Goal: Task Accomplishment & Management: Complete application form

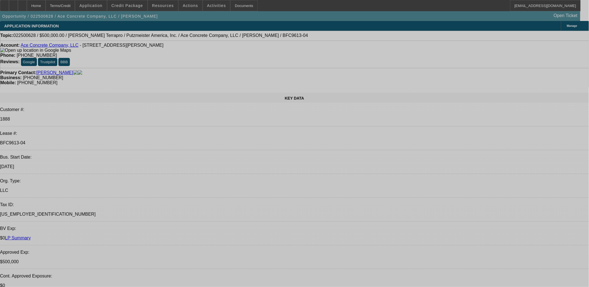
select select "0"
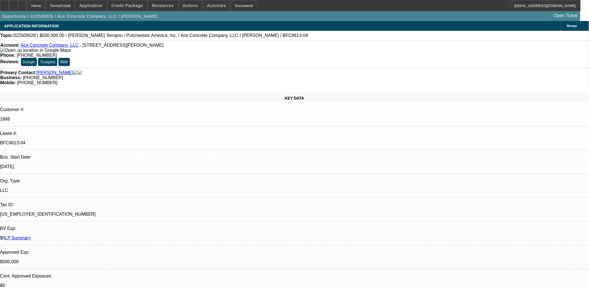
select select "0"
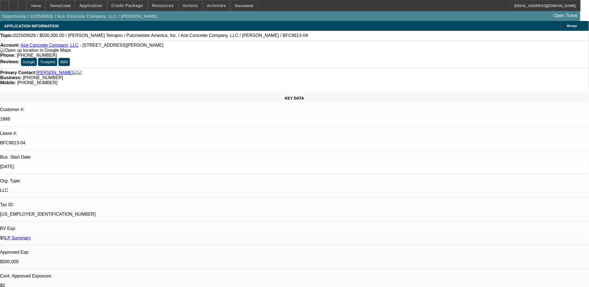
select select "0"
select select "2"
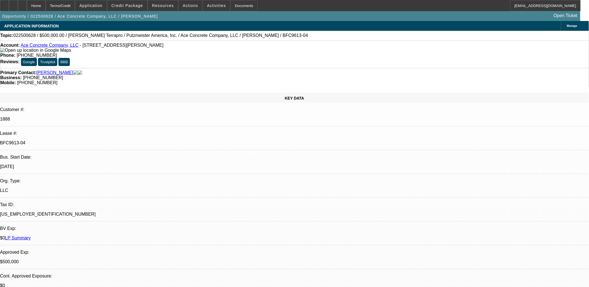
select select "0"
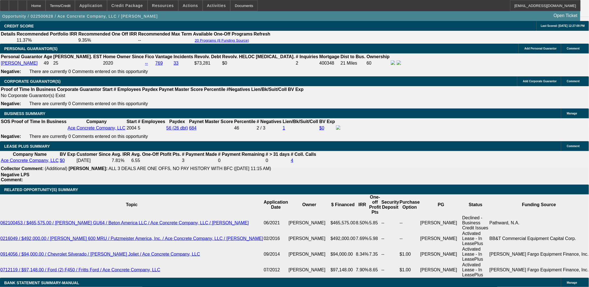
select select "1"
select select "3"
select select "6"
select select "1"
select select "3"
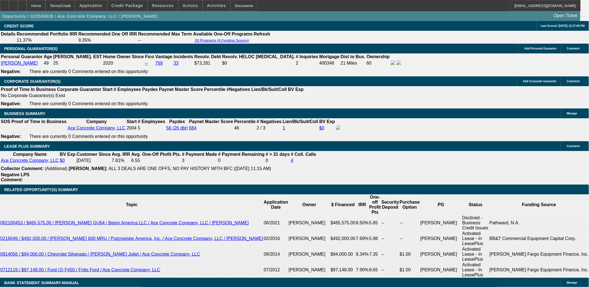
select select "6"
select select "1"
select select "3"
select select "6"
select select "1"
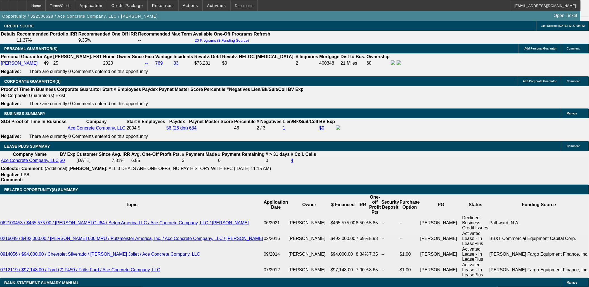
select select "2"
select select "6"
drag, startPoint x: 60, startPoint y: 139, endPoint x: 73, endPoint y: 136, distance: 13.5
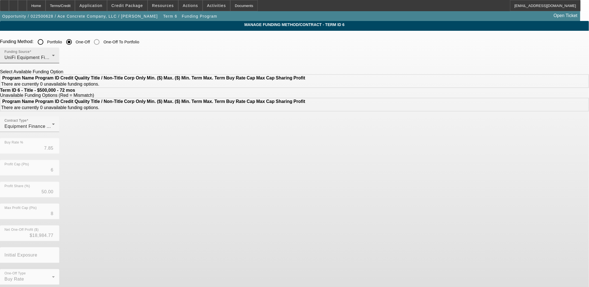
click at [52, 56] on div "UniFi Equipment Finance, Inc." at bounding box center [27, 57] width 47 height 7
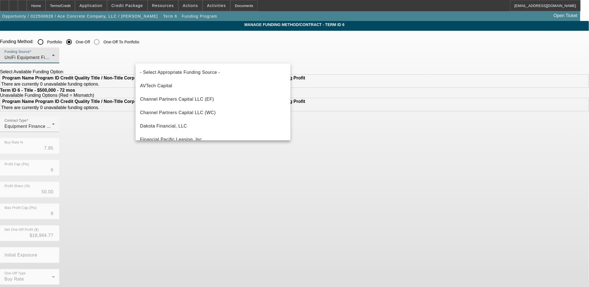
scroll to position [156, 0]
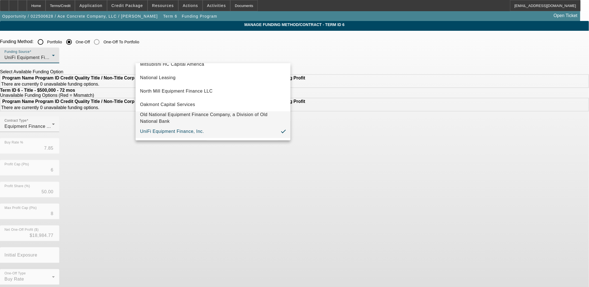
click at [214, 122] on span "Old National Equipment Finance Company, a Division of Old National Bank" at bounding box center [213, 117] width 146 height 13
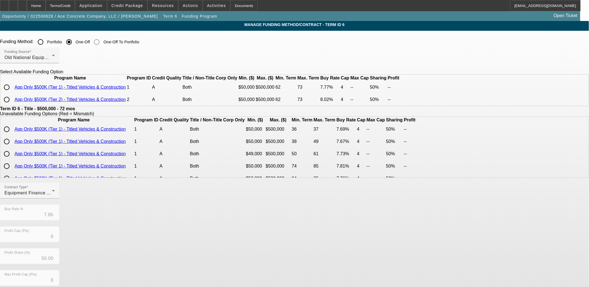
click at [12, 93] on input "radio" at bounding box center [6, 87] width 11 height 11
radio input "true"
type input "7.77"
type input "4"
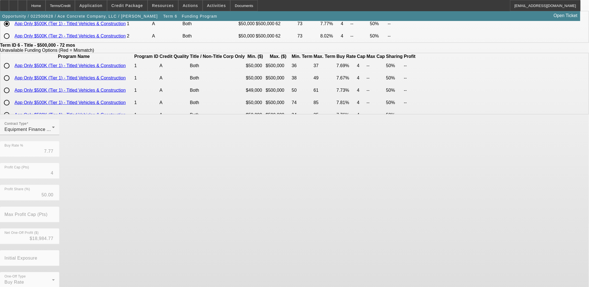
scroll to position [80, 0]
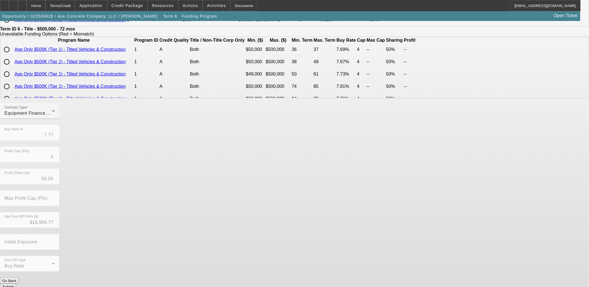
click at [16, 283] on button "Submit" at bounding box center [8, 286] width 16 height 6
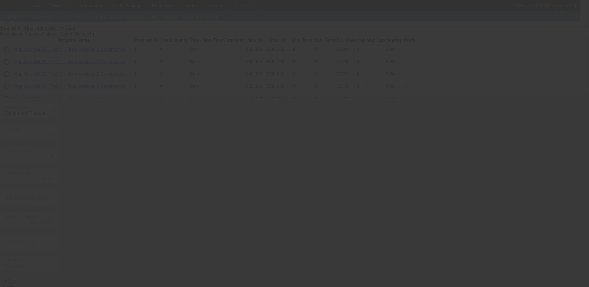
type input "7.85"
type input "6"
type input "8"
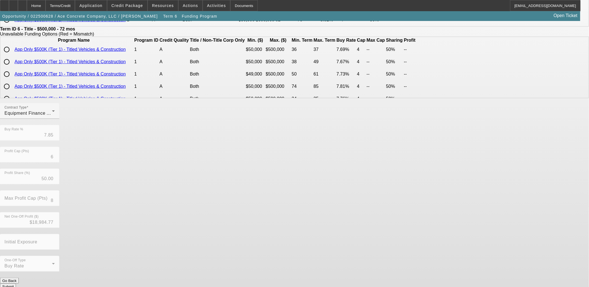
scroll to position [0, 0]
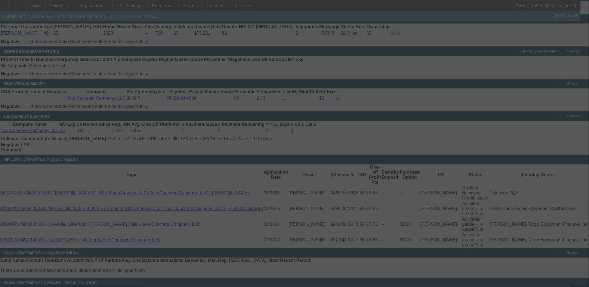
scroll to position [865, 0]
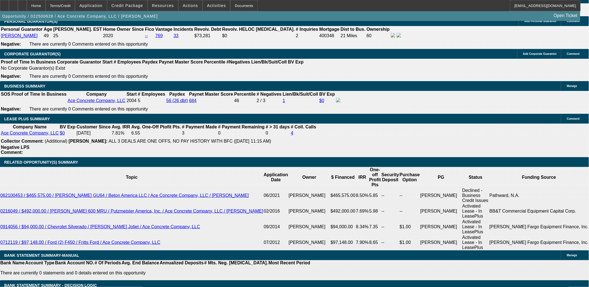
select select "0"
select select "3"
select select "0"
select select "6"
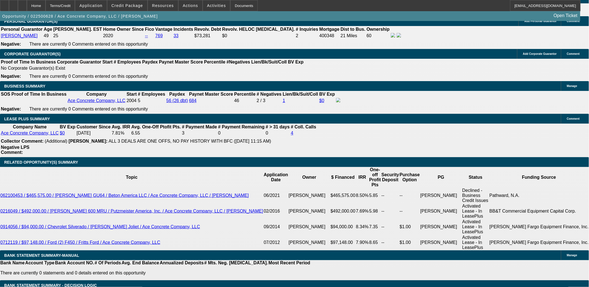
select select "0"
select select "3"
select select "0"
select select "6"
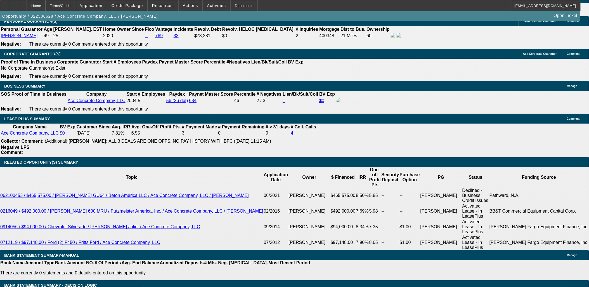
select select "0"
select select "3"
select select "0"
select select "6"
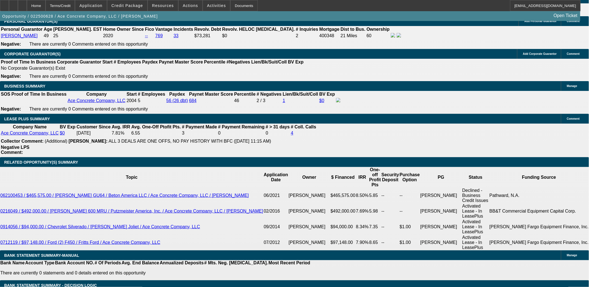
select select "0"
select select "2"
select select "0"
select select "6"
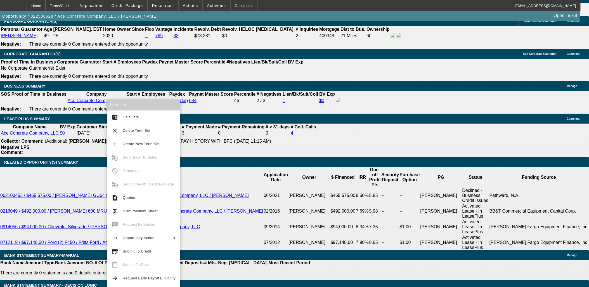
drag, startPoint x: 446, startPoint y: 190, endPoint x: 443, endPoint y: 182, distance: 8.1
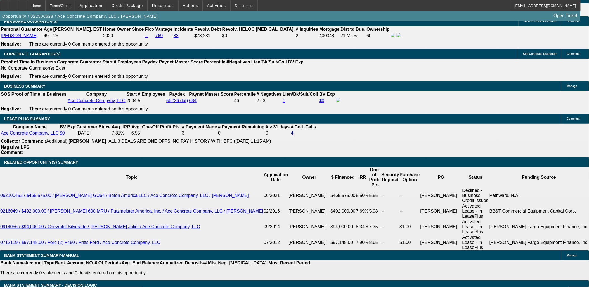
scroll to position [1893, 0]
copy body "Please send to Leaf for a formal approval. See additional comments for more inf…"
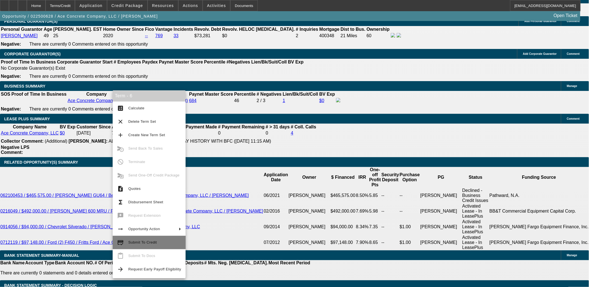
click at [135, 244] on span "Submit To Credit" at bounding box center [142, 242] width 28 height 4
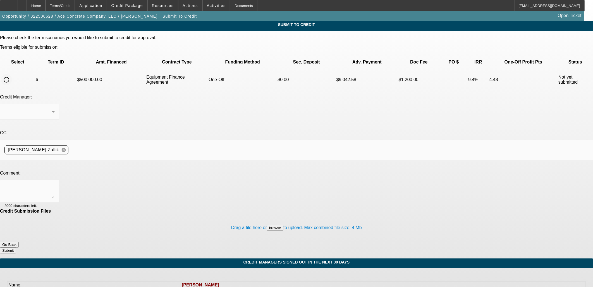
click at [12, 74] on input "radio" at bounding box center [6, 79] width 11 height 11
radio input "true"
click at [55, 184] on textarea at bounding box center [29, 190] width 50 height 13
paste textarea "Please send to Leaf for a formal approval. See additional comments for more inf…"
click at [55, 184] on textarea "Please send to Leaf for a formal approval. See additional comments for more inf…" at bounding box center [29, 190] width 50 height 13
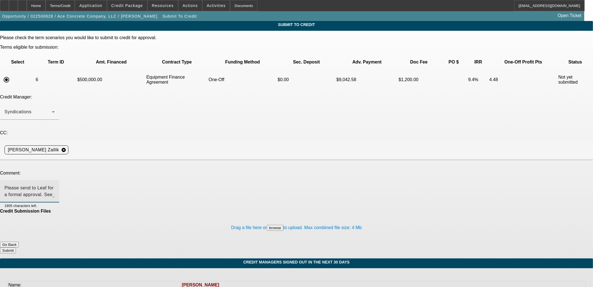
click at [55, 184] on textarea "Please send to Leaf for a formal approval. See additional comments for more inf…" at bounding box center [29, 190] width 50 height 13
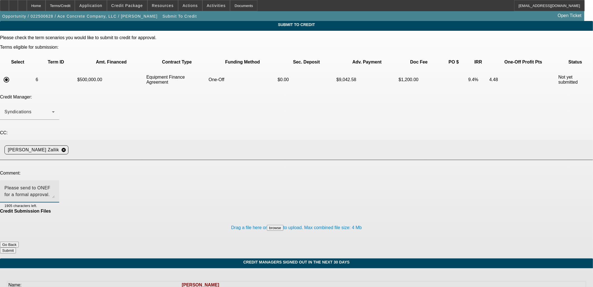
type textarea "Please send to ONEF for a formal approval. See additional comments for more inf…"
click at [147, 140] on div "Asher I. Zallik cancel" at bounding box center [296, 150] width 584 height 20
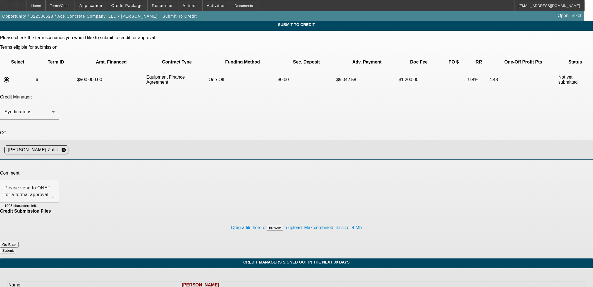
click at [149, 140] on div "Asher I. Zallik cancel" at bounding box center [296, 150] width 584 height 20
click at [150, 144] on input at bounding box center [329, 149] width 516 height 11
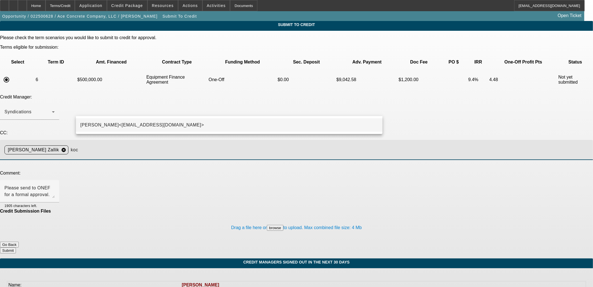
type input "koc"
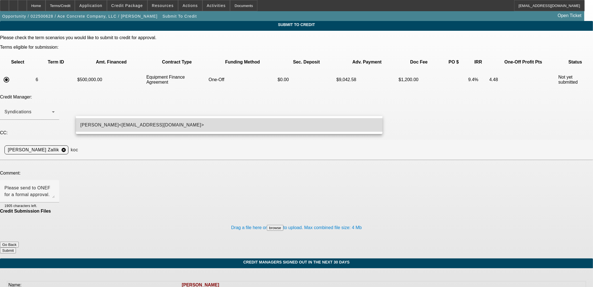
click at [149, 125] on span "Kevin O'Connor<koconnor@beaconfunding.com>" at bounding box center [142, 125] width 124 height 7
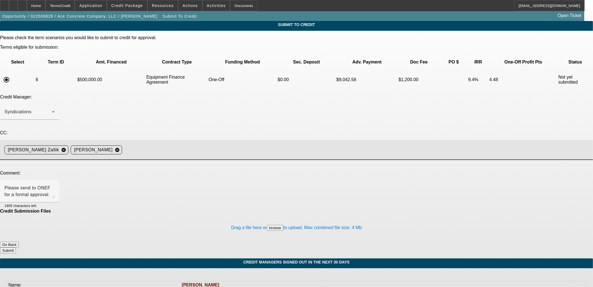
click at [369, 213] on div "Drag a file here or browse to upload. Max combined file size: 4 Mb" at bounding box center [296, 227] width 593 height 28
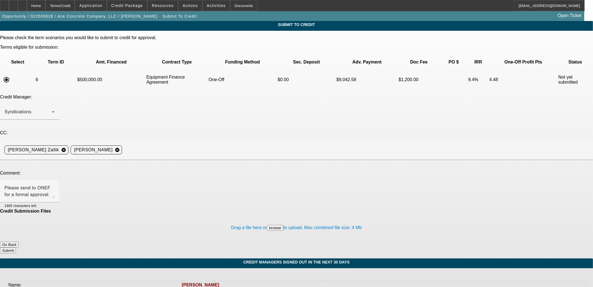
click at [16, 247] on button "Submit" at bounding box center [8, 250] width 16 height 6
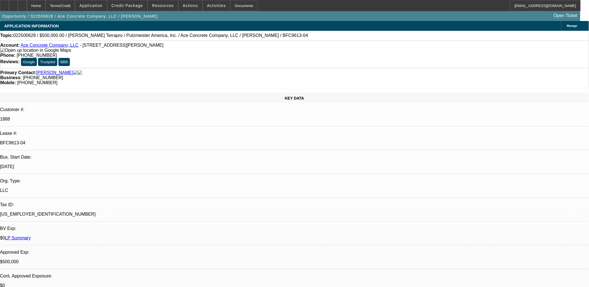
select select "0"
select select "3"
select select "0"
select select "6"
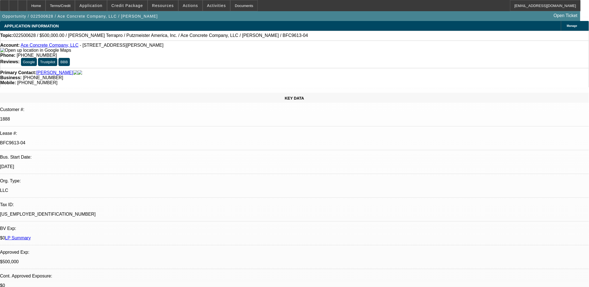
select select "0"
select select "3"
select select "0"
select select "6"
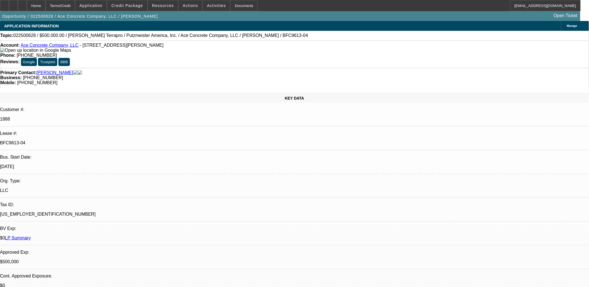
select select "0"
select select "3"
select select "0"
select select "6"
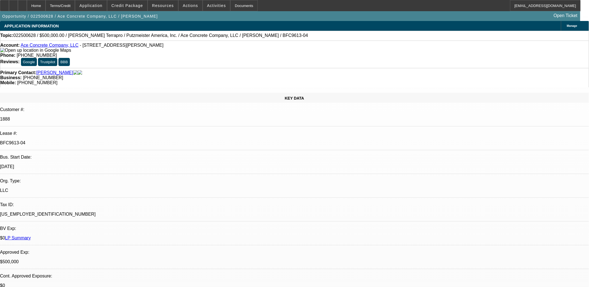
select select "0"
select select "2"
select select "0"
select select "6"
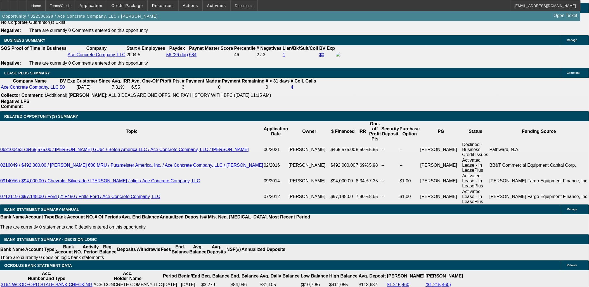
scroll to position [909, 0]
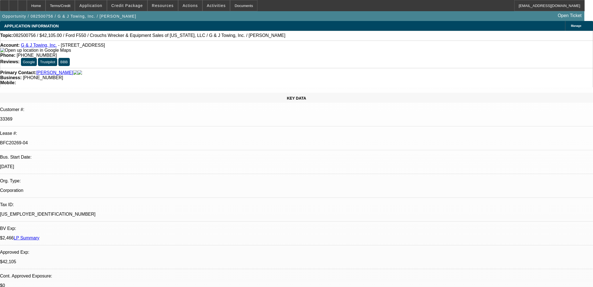
select select "0"
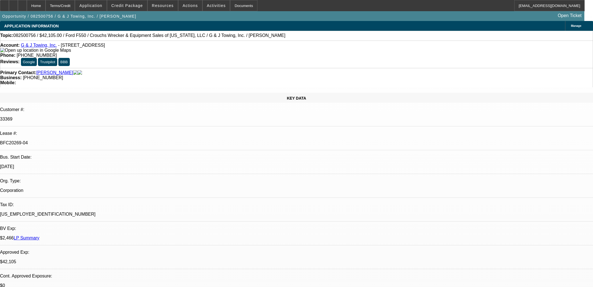
select select "0"
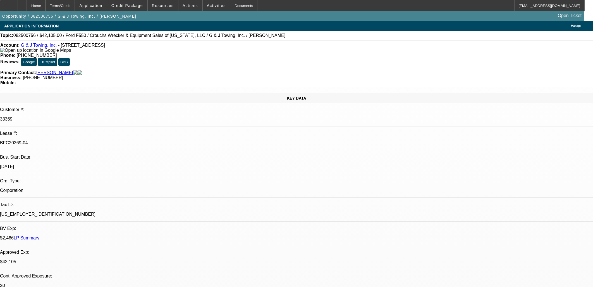
select select "0"
select select "1"
select select "3"
select select "6"
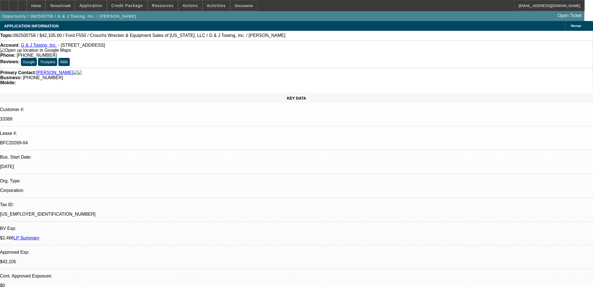
select select "1"
select select "3"
select select "6"
select select "1"
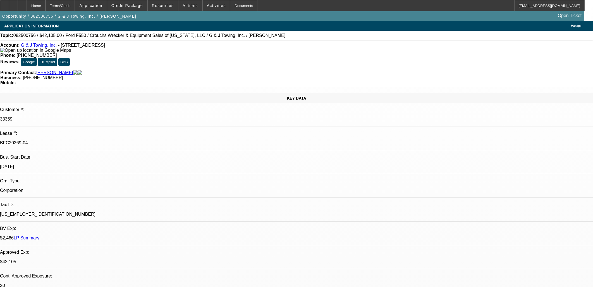
select select "6"
select select "1"
select select "6"
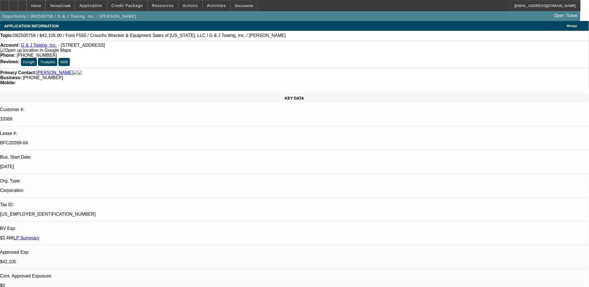
drag, startPoint x: 141, startPoint y: 114, endPoint x: 223, endPoint y: 133, distance: 83.5
drag, startPoint x: 223, startPoint y: 133, endPoint x: 224, endPoint y: 136, distance: 3.5
drag, startPoint x: 224, startPoint y: 136, endPoint x: 134, endPoint y: 120, distance: 90.8
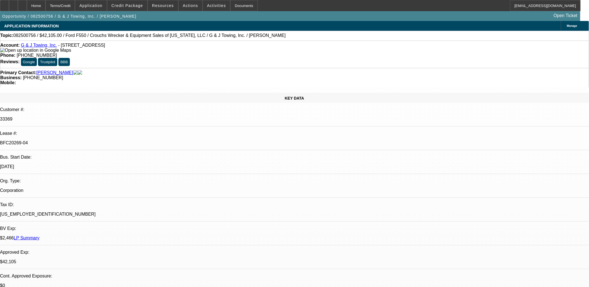
drag, startPoint x: 135, startPoint y: 122, endPoint x: 228, endPoint y: 139, distance: 95.2
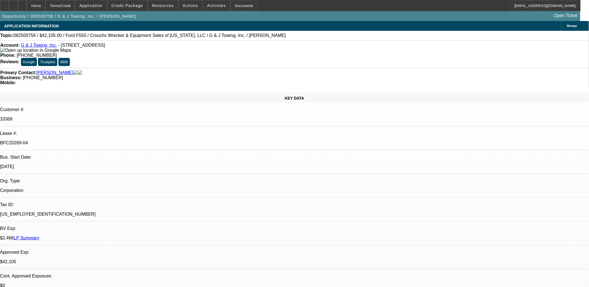
drag, startPoint x: 222, startPoint y: 137, endPoint x: 138, endPoint y: 122, distance: 85.6
drag, startPoint x: 135, startPoint y: 122, endPoint x: 224, endPoint y: 136, distance: 89.9
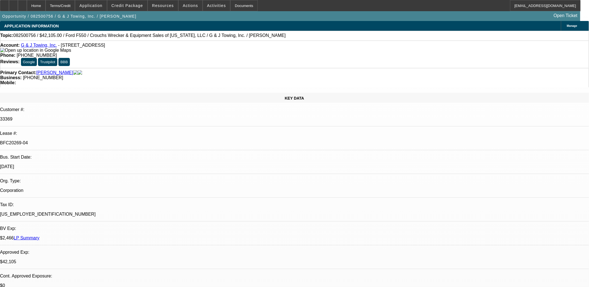
drag, startPoint x: 224, startPoint y: 136, endPoint x: 222, endPoint y: 137, distance: 2.9
drag, startPoint x: 222, startPoint y: 137, endPoint x: 136, endPoint y: 121, distance: 87.0
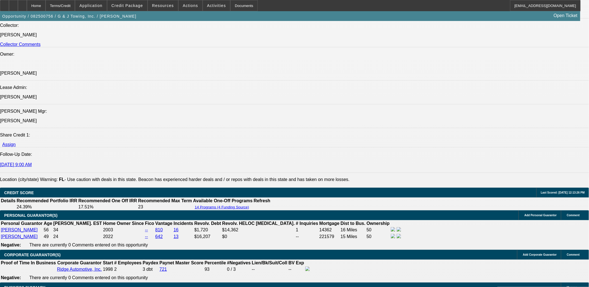
scroll to position [714, 0]
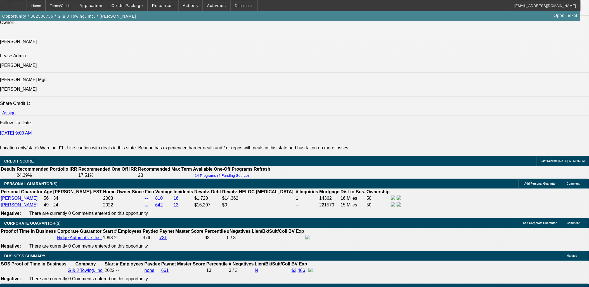
drag, startPoint x: 334, startPoint y: 144, endPoint x: 33, endPoint y: 130, distance: 301.1
drag, startPoint x: 41, startPoint y: 130, endPoint x: 328, endPoint y: 143, distance: 287.2
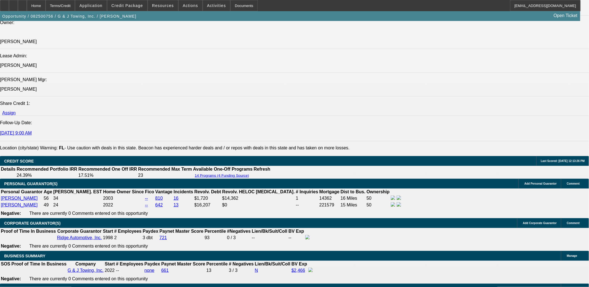
drag, startPoint x: 33, startPoint y: 127, endPoint x: 334, endPoint y: 142, distance: 301.0
drag, startPoint x: 334, startPoint y: 144, endPoint x: 32, endPoint y: 129, distance: 301.5
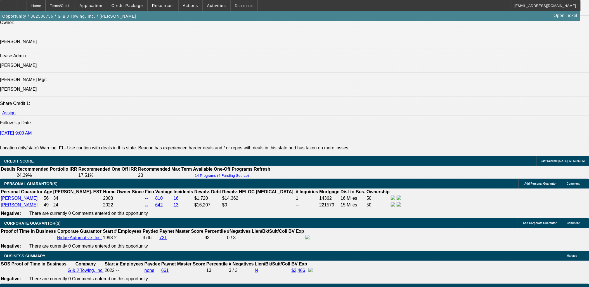
drag, startPoint x: 32, startPoint y: 129, endPoint x: 331, endPoint y: 141, distance: 298.6
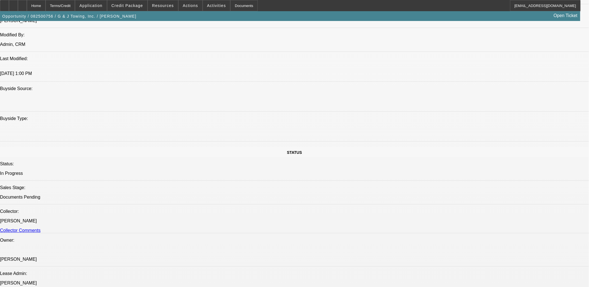
scroll to position [341, 0]
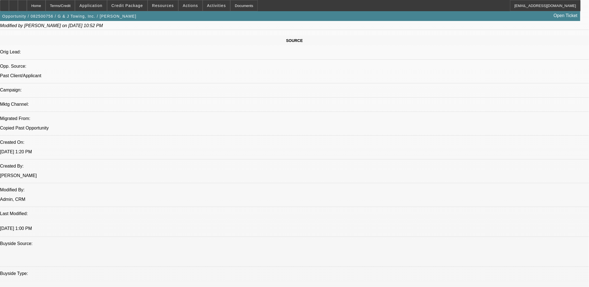
drag, startPoint x: 384, startPoint y: 127, endPoint x: 7, endPoint y: 87, distance: 378.8
drag, startPoint x: 7, startPoint y: 87, endPoint x: 384, endPoint y: 128, distance: 379.5
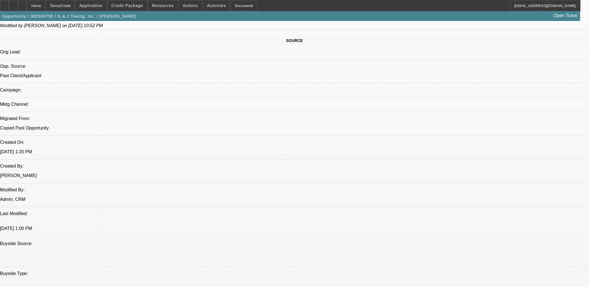
drag, startPoint x: 384, startPoint y: 128, endPoint x: 1, endPoint y: 87, distance: 385.7
drag, startPoint x: 1, startPoint y: 88, endPoint x: 382, endPoint y: 127, distance: 382.7
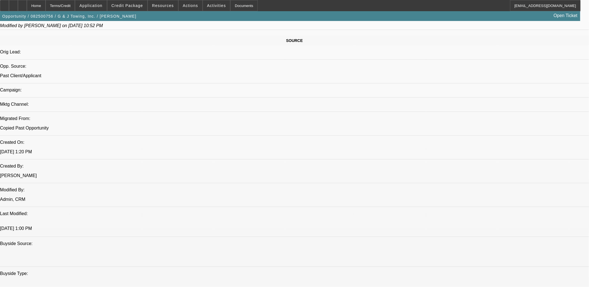
drag, startPoint x: 182, startPoint y: 118, endPoint x: 387, endPoint y: 138, distance: 205.4
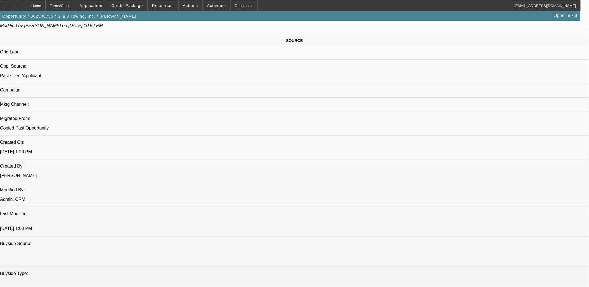
drag, startPoint x: 261, startPoint y: 172, endPoint x: 3, endPoint y: 87, distance: 271.9
drag, startPoint x: 9, startPoint y: 38, endPoint x: 284, endPoint y: 213, distance: 325.9
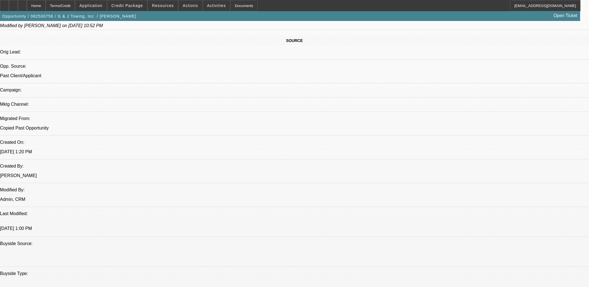
drag, startPoint x: 284, startPoint y: 213, endPoint x: 273, endPoint y: 209, distance: 11.7
drag, startPoint x: 273, startPoint y: 209, endPoint x: 273, endPoint y: 205, distance: 3.9
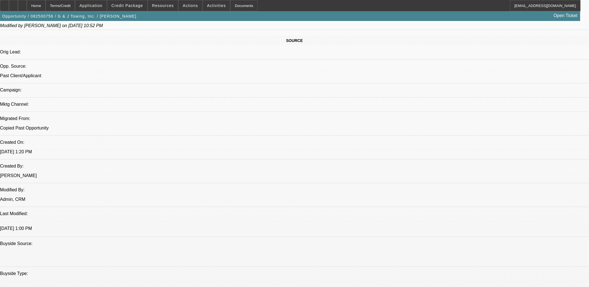
drag, startPoint x: 251, startPoint y: 215, endPoint x: 118, endPoint y: 96, distance: 178.8
drag, startPoint x: 9, startPoint y: 87, endPoint x: 288, endPoint y: 216, distance: 308.1
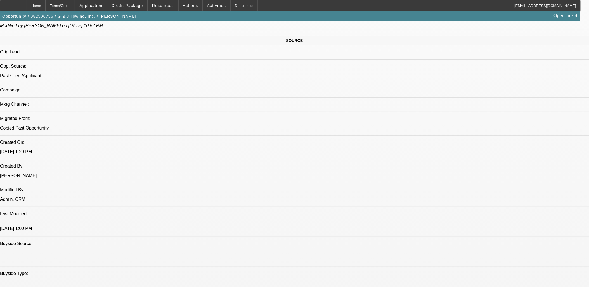
drag, startPoint x: 288, startPoint y: 216, endPoint x: 7, endPoint y: 86, distance: 309.7
drag, startPoint x: 7, startPoint y: 86, endPoint x: 37, endPoint y: 116, distance: 41.9
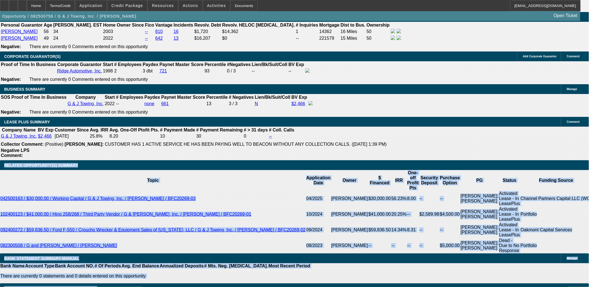
scroll to position [900, 0]
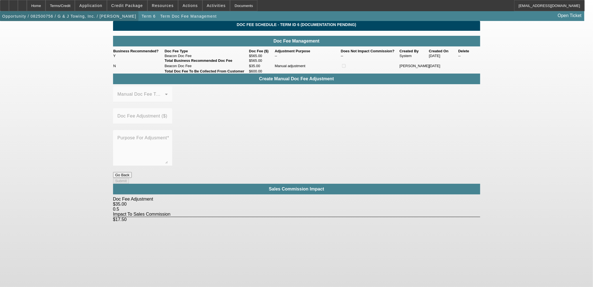
click at [91, 17] on span "Opportunity / 082500756 / G & J Towing, Inc. / Robbins, Jason" at bounding box center [69, 16] width 134 height 4
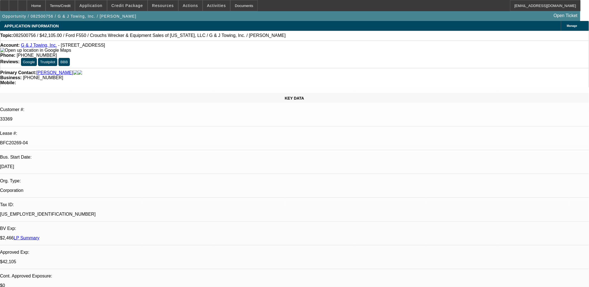
select select "0"
select select "3"
select select "0"
select select "6"
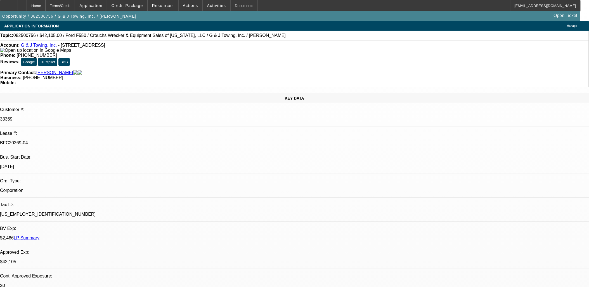
select select "0"
select select "3"
select select "0"
select select "6"
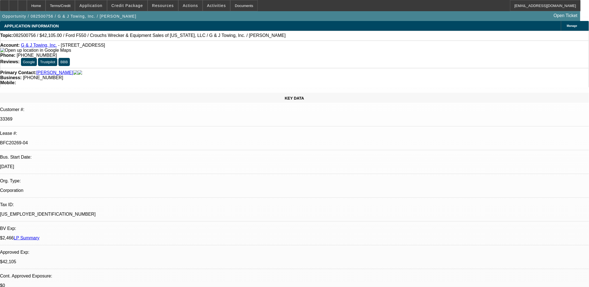
select select "0"
select select "6"
select select "0"
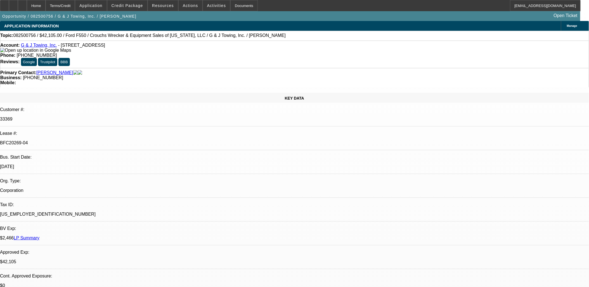
select select "0"
select select "6"
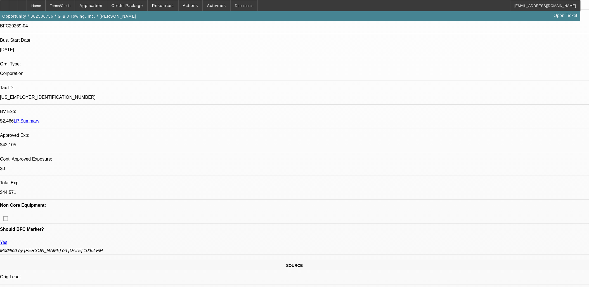
scroll to position [683, 0]
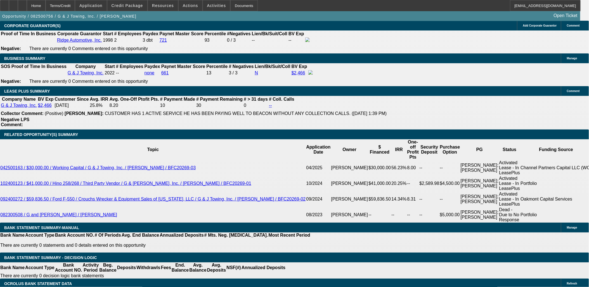
scroll to position [906, 0]
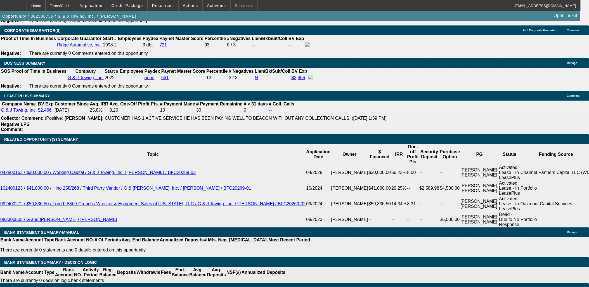
drag, startPoint x: 543, startPoint y: 203, endPoint x: 29, endPoint y: 19, distance: 545.9
click at [29, 19] on app-root "Home Terms/Credit Application Credit Package Resources Actions Activities Docum…" at bounding box center [294, 248] width 589 height 2309
drag, startPoint x: 468, startPoint y: 203, endPoint x: 6, endPoint y: 26, distance: 494.9
click at [6, 26] on div "APPLICATION INFORMATION Manage Topic: 082500756 / $42,105.00 / Ford F550 / Crou…" at bounding box center [294, 259] width 589 height 2288
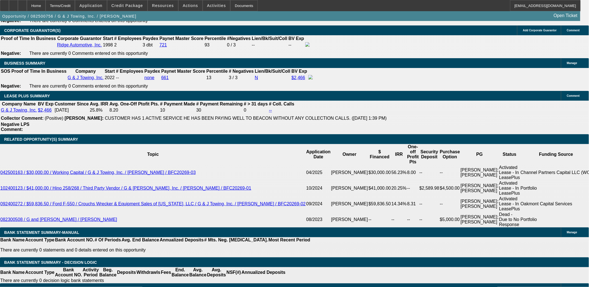
drag, startPoint x: 6, startPoint y: 26, endPoint x: 509, endPoint y: 262, distance: 555.9
click at [509, 262] on div "APPLICATION INFORMATION Manage Topic: 082500756 / $42,105.00 / Ford F550 / Crou…" at bounding box center [294, 259] width 589 height 2288
drag, startPoint x: 509, startPoint y: 262, endPoint x: 485, endPoint y: 247, distance: 28.7
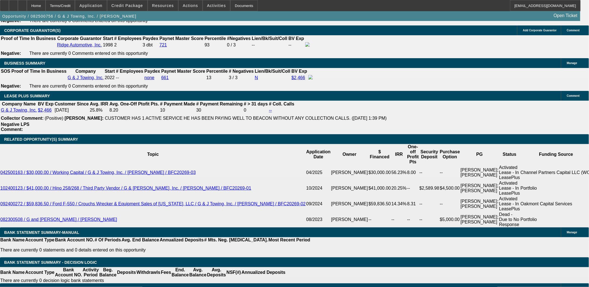
drag, startPoint x: 498, startPoint y: 242, endPoint x: 6, endPoint y: 29, distance: 535.8
click at [6, 29] on div "APPLICATION INFORMATION Manage Topic: 082500756 / $42,105.00 / Ford F550 / Crou…" at bounding box center [294, 259] width 589 height 2288
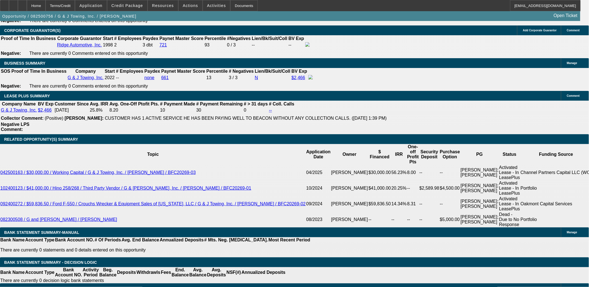
drag, startPoint x: 439, startPoint y: 205, endPoint x: 7, endPoint y: 27, distance: 467.9
click at [7, 27] on div "APPLICATION INFORMATION Manage Topic: 082500756 / $42,105.00 / Ford F550 / Crou…" at bounding box center [294, 259] width 589 height 2288
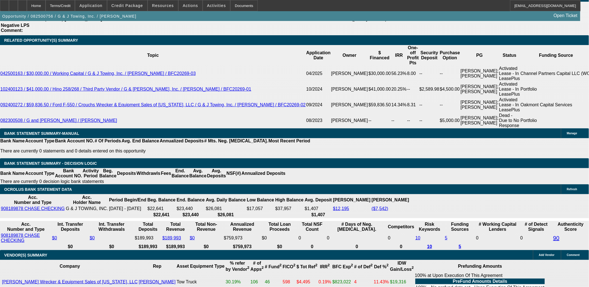
scroll to position [1016, 0]
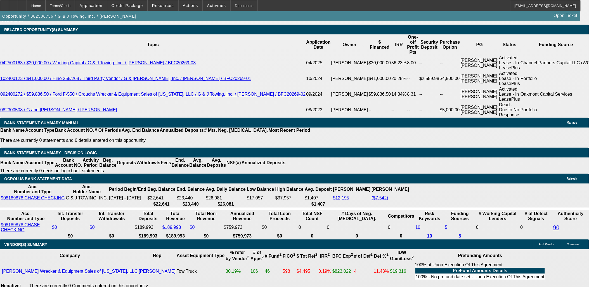
drag, startPoint x: 9, startPoint y: 29, endPoint x: 552, endPoint y: 245, distance: 584.6
click at [552, 244] on div "APPLICATION INFORMATION Manage Topic: 082500756 / $42,105.00 / Ford F550 / Crou…" at bounding box center [294, 149] width 589 height 2288
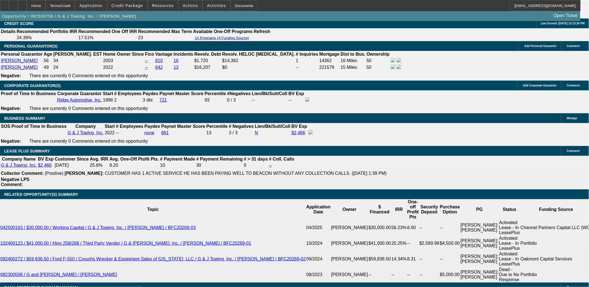
scroll to position [798, 0]
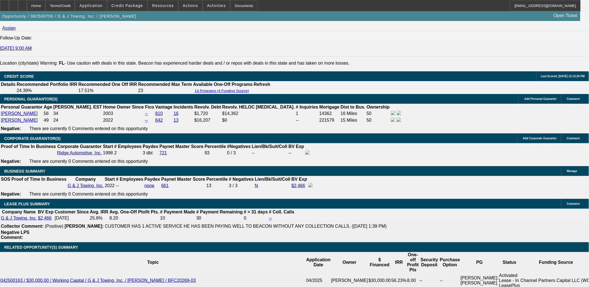
drag, startPoint x: 568, startPoint y: 249, endPoint x: 6, endPoint y: 91, distance: 583.7
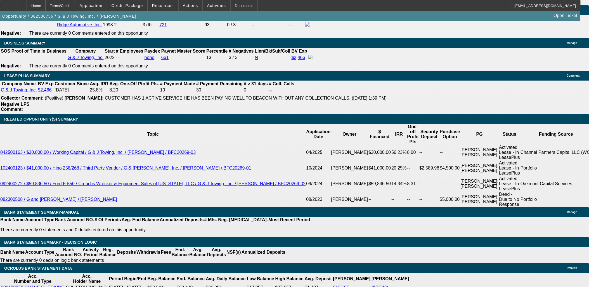
scroll to position [968, 0]
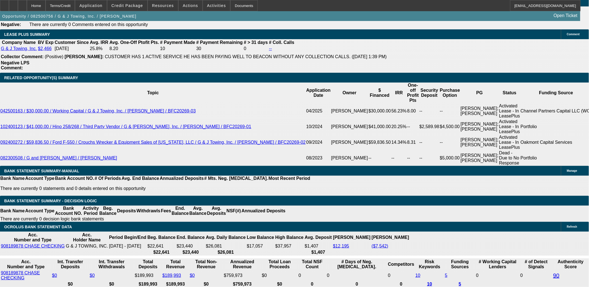
drag, startPoint x: 23, startPoint y: 98, endPoint x: 569, endPoint y: 232, distance: 562.1
click at [569, 232] on div "APPLICATION INFORMATION Manage Topic: 082500756 / $42,105.00 / Ford F550 / Crou…" at bounding box center [294, 197] width 589 height 2288
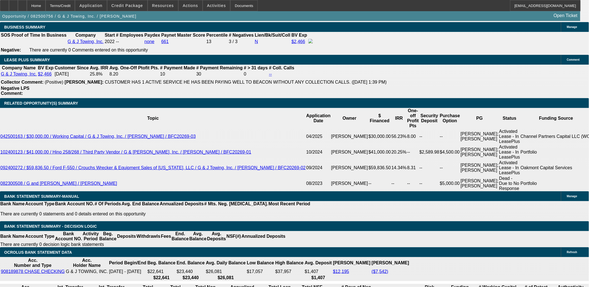
scroll to position [906, 0]
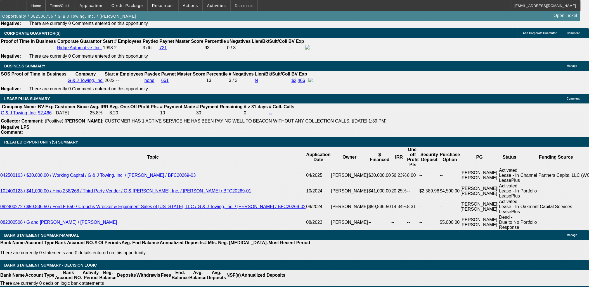
scroll to position [875, 0]
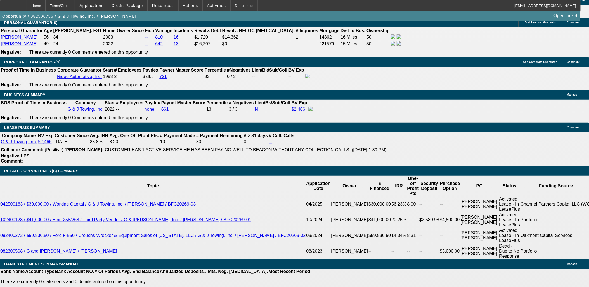
drag, startPoint x: 425, startPoint y: 234, endPoint x: 4, endPoint y: 43, distance: 461.5
click at [4, 43] on div "APPLICATION INFORMATION Manage Topic: 082500756 / $42,105.00 / Ford F550 / Crou…" at bounding box center [294, 290] width 589 height 2288
drag, startPoint x: 4, startPoint y: 43, endPoint x: 6, endPoint y: 47, distance: 4.7
drag, startPoint x: 6, startPoint y: 43, endPoint x: 481, endPoint y: 241, distance: 514.3
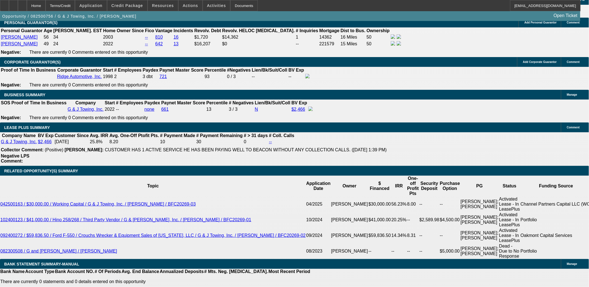
click at [481, 241] on div "APPLICATION INFORMATION Manage Topic: 082500756 / $42,105.00 / Ford F550 / Crou…" at bounding box center [294, 290] width 589 height 2288
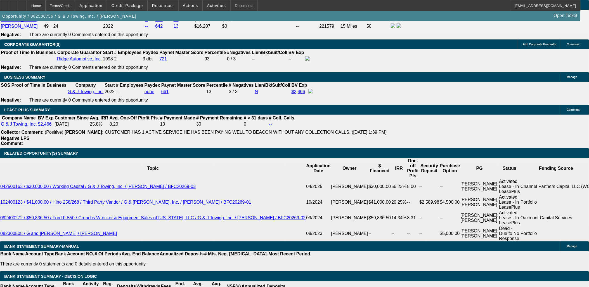
scroll to position [881, 0]
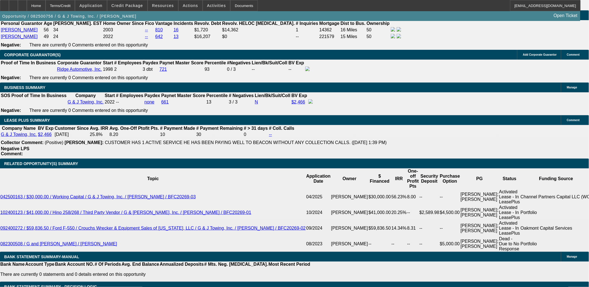
drag, startPoint x: 7, startPoint y: 32, endPoint x: 554, endPoint y: 232, distance: 583.1
click at [554, 232] on div "APPLICATION INFORMATION Manage Topic: 082500756 / $42,105.00 / Ford F550 / Crou…" at bounding box center [294, 283] width 589 height 2288
drag, startPoint x: 6, startPoint y: 37, endPoint x: 495, endPoint y: 239, distance: 528.5
click at [495, 239] on div "APPLICATION INFORMATION Manage Topic: 082500756 / $42,105.00 / Ford F550 / Crou…" at bounding box center [294, 283] width 589 height 2288
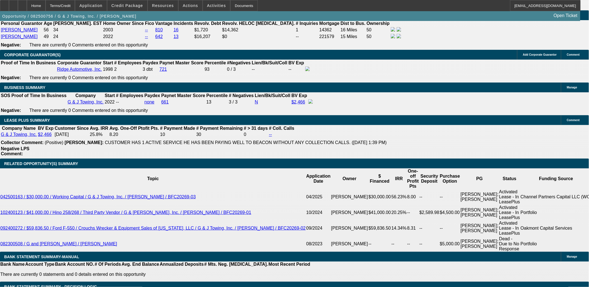
drag, startPoint x: 434, startPoint y: 210, endPoint x: 7, endPoint y: 29, distance: 463.6
click at [7, 29] on div "APPLICATION INFORMATION Manage Topic: 082500756 / $42,105.00 / Ford F550 / Crou…" at bounding box center [294, 283] width 589 height 2288
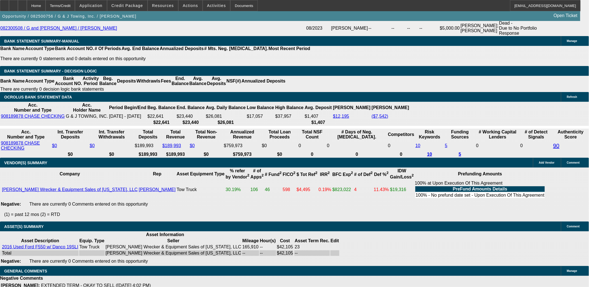
scroll to position [1099, 0]
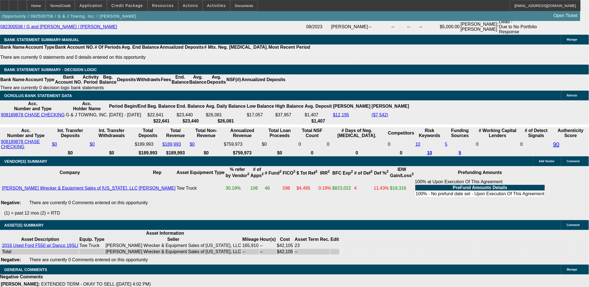
drag, startPoint x: 16, startPoint y: 38, endPoint x: 573, endPoint y: 222, distance: 586.2
click at [573, 222] on div "APPLICATION INFORMATION Manage Topic: 082500756 / $42,105.00 / Ford F550 / Crou…" at bounding box center [294, 66] width 589 height 2288
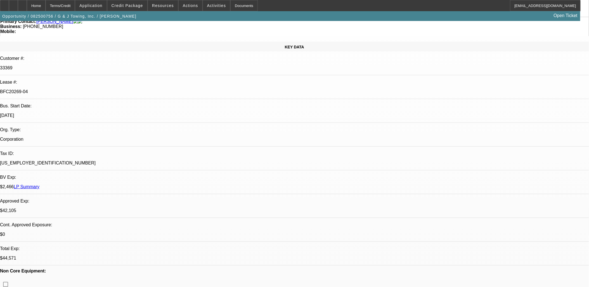
scroll to position [0, 0]
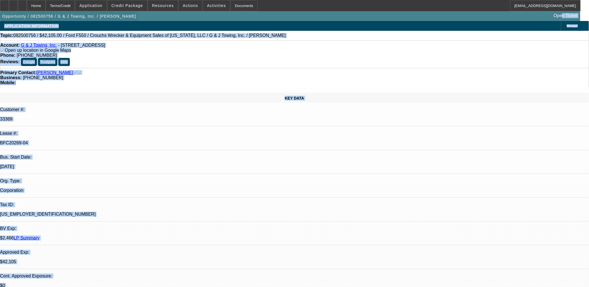
drag, startPoint x: 347, startPoint y: 281, endPoint x: 5, endPoint y: 23, distance: 428.4
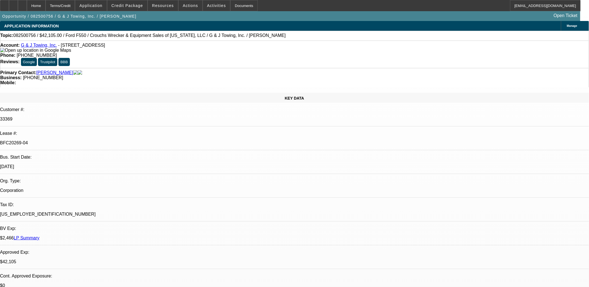
click at [457, 69] on button "reply_all Reply All" at bounding box center [459, 71] width 35 height 13
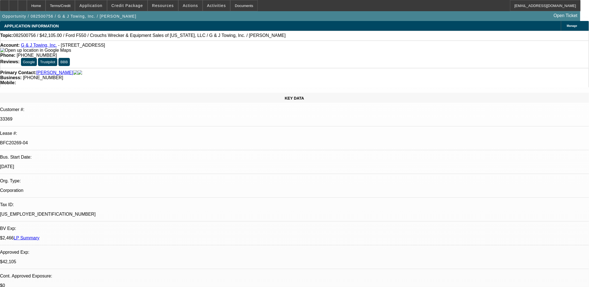
drag, startPoint x: 180, startPoint y: 154, endPoint x: 159, endPoint y: 155, distance: 21.8
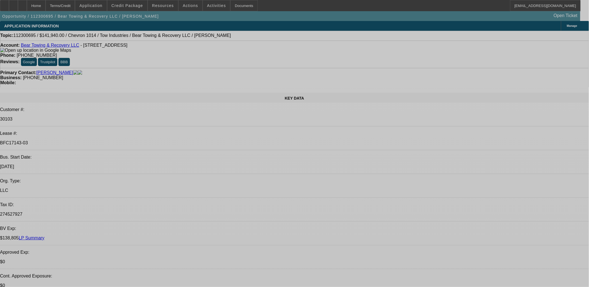
select select "0"
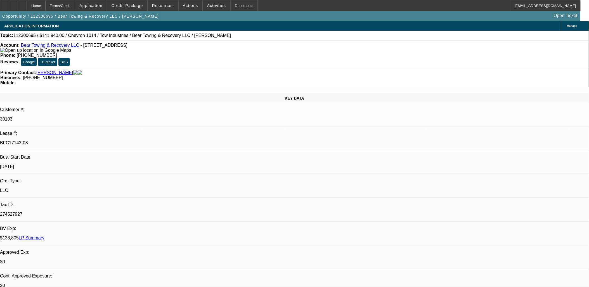
select select "2"
select select "0.1"
select select "0"
select select "2"
select select "0.1"
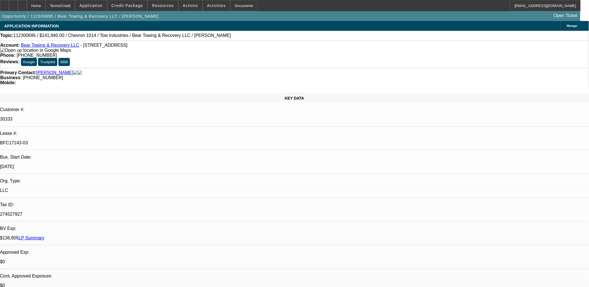
select select "0"
select select "2"
select select "0.1"
select select "0"
select select "2"
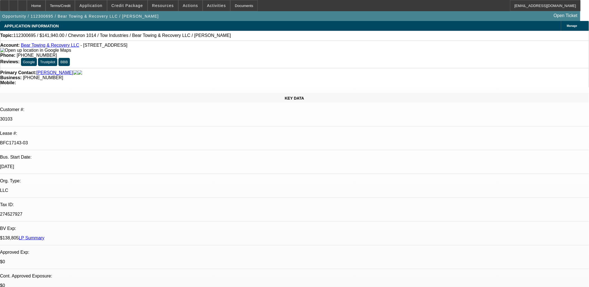
select select "0.1"
select select "1"
select select "2"
select select "4"
select select "1"
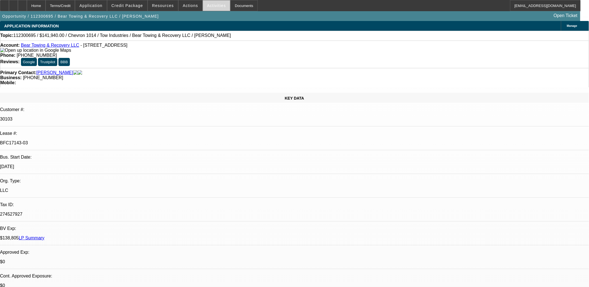
select select "2"
select select "4"
select select "1"
select select "2"
select select "4"
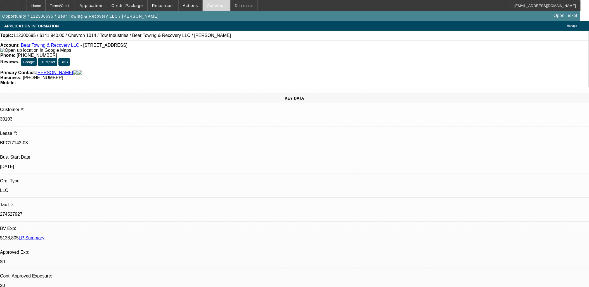
select select "1"
select select "2"
select select "4"
click at [211, 5] on span "Activities" at bounding box center [216, 5] width 19 height 4
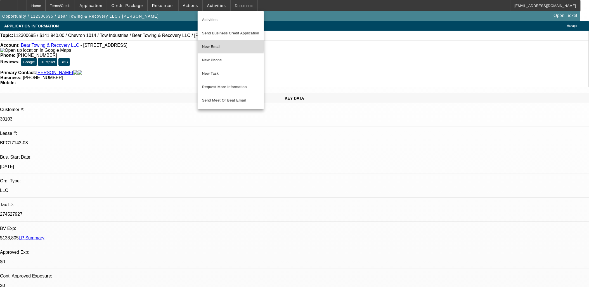
click at [216, 44] on span "New Email" at bounding box center [230, 46] width 57 height 7
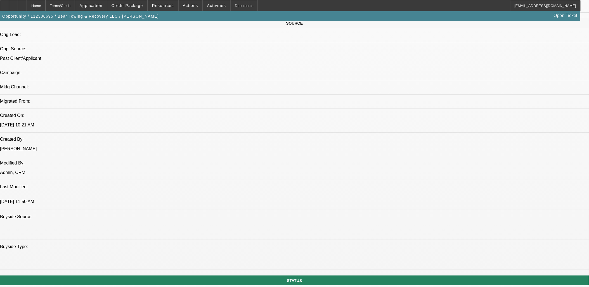
scroll to position [248, 0]
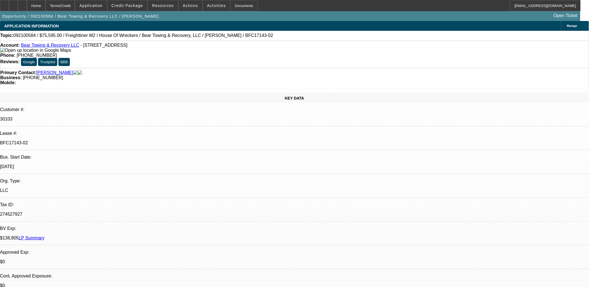
select select "0"
select select "2"
select select "0.1"
select select "0"
select select "2"
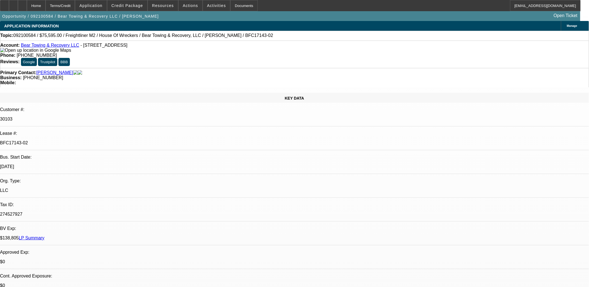
select select "0.1"
select select "0"
select select "2"
select select "0.1"
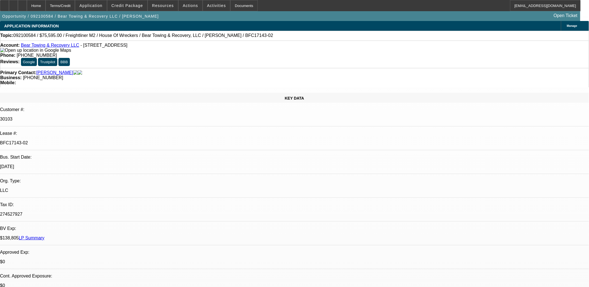
select select "2"
select select "0.1"
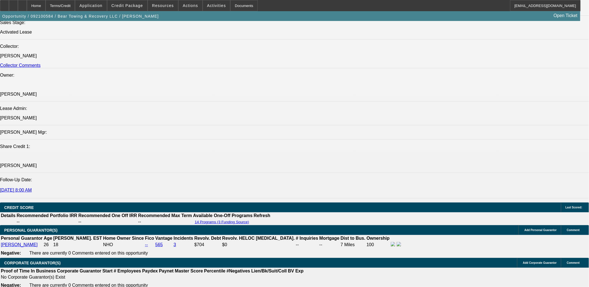
select select "1"
select select "2"
select select "4"
select select "1"
select select "2"
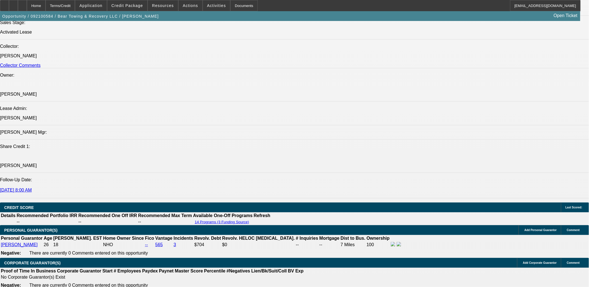
select select "4"
select select "1"
select select "2"
select select "4"
select select "1"
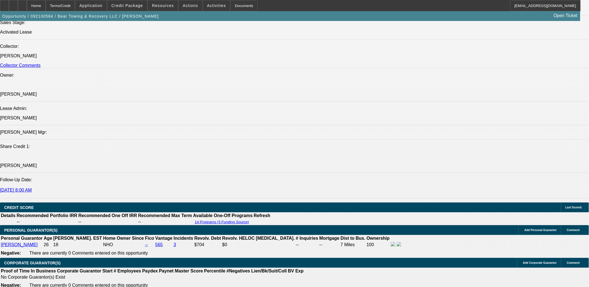
select select "2"
select select "4"
click at [194, 6] on span at bounding box center [190, 5] width 24 height 13
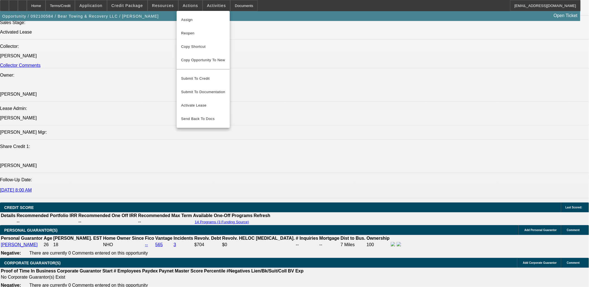
click at [208, 6] on div at bounding box center [294, 143] width 589 height 287
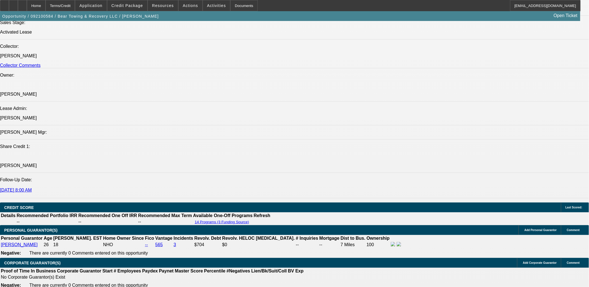
scroll to position [660, 0]
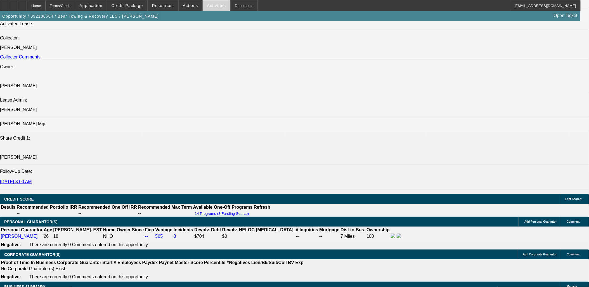
drag, startPoint x: 210, startPoint y: 8, endPoint x: 207, endPoint y: 6, distance: 3.6
click at [207, 6] on span "Activities" at bounding box center [216, 5] width 19 height 4
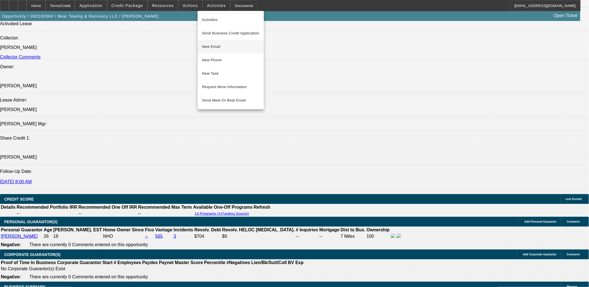
click at [212, 48] on span "New Email" at bounding box center [230, 46] width 57 height 7
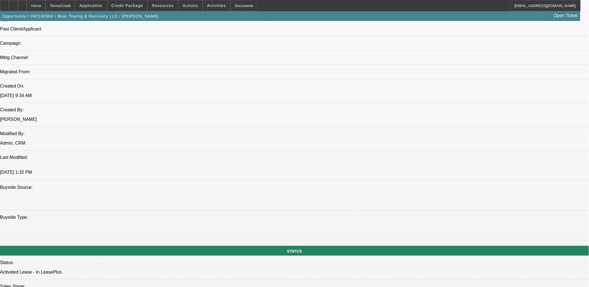
scroll to position [225, 0]
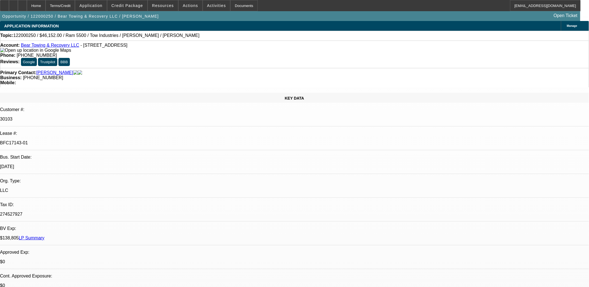
select select "0.1"
select select "2"
select select "0.1"
select select "2"
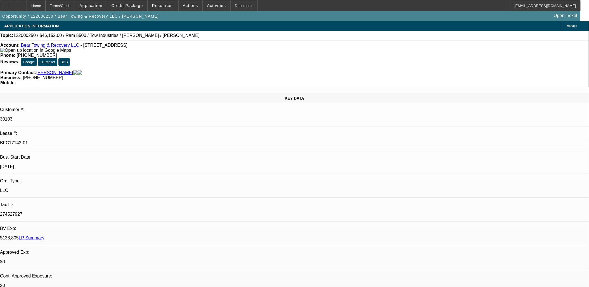
select select "0.1"
select select "2"
select select "0.1"
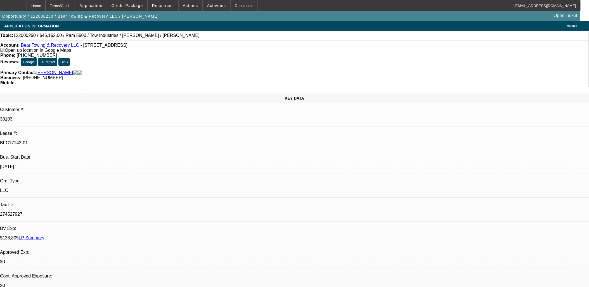
select select "0"
select select "0.1"
select select "1"
select select "2"
select select "4"
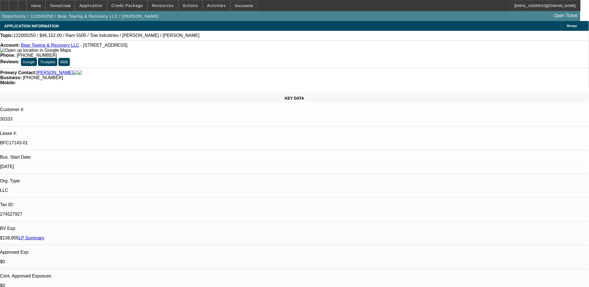
select select "1"
select select "2"
select select "4"
select select "1"
select select "2"
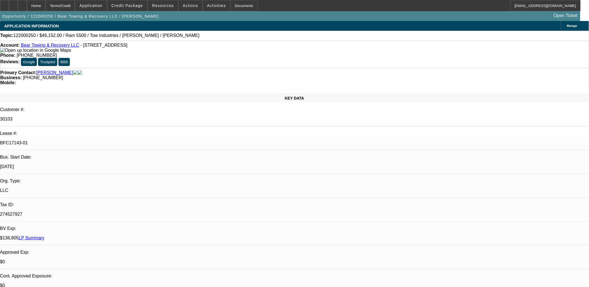
select select "4"
select select "1"
select select "4"
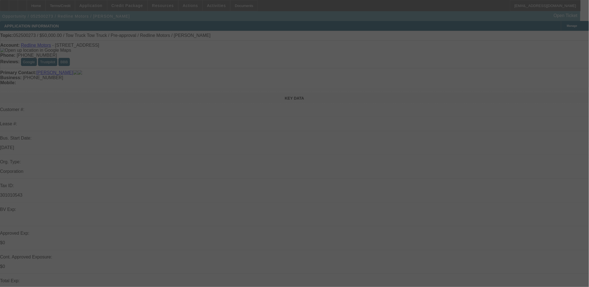
select select "0"
select select "0.1"
select select "0"
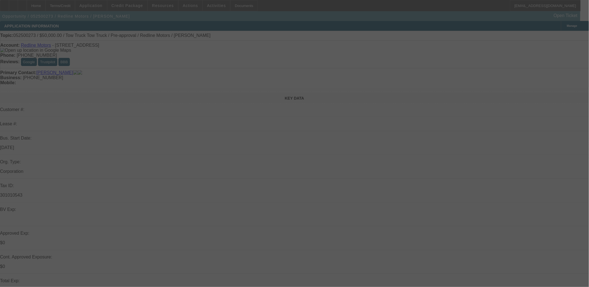
select select "0.1"
select select "0"
select select "0.1"
select select "2"
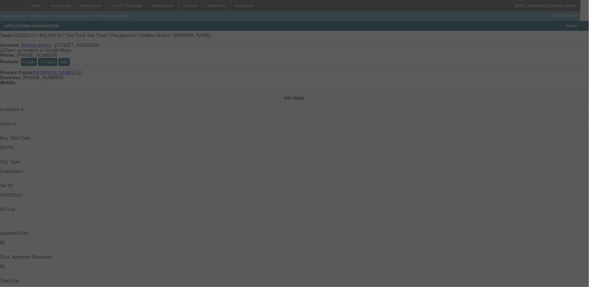
select select "0.1"
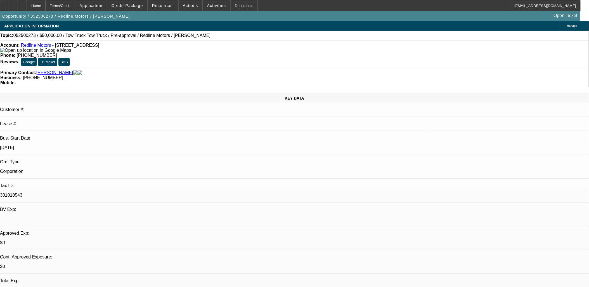
select select "1"
select select "5"
select select "1"
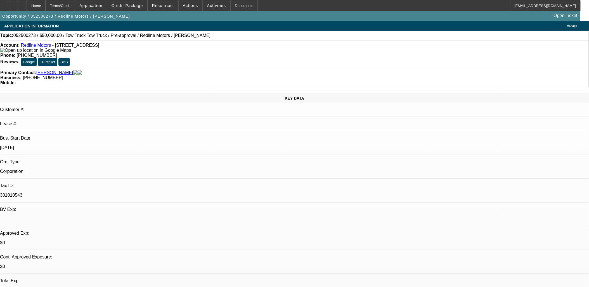
select select "5"
select select "1"
select select "4"
select select "1"
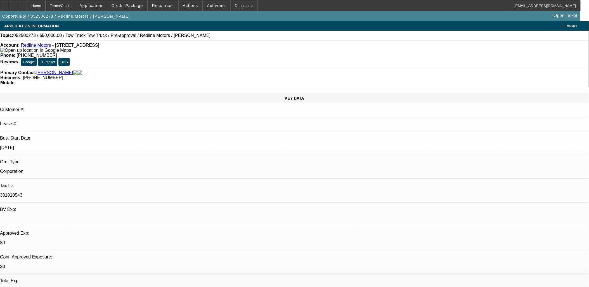
select select "2"
select select "4"
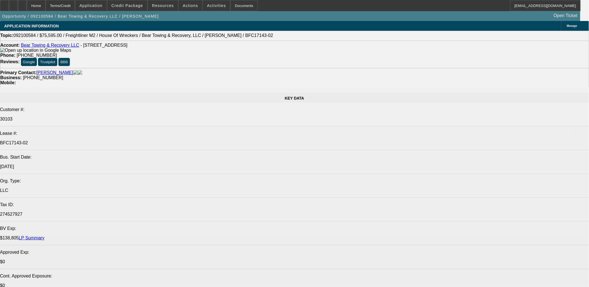
select select "0"
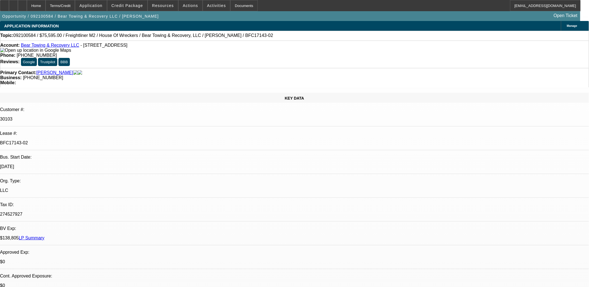
select select "2"
select select "0.1"
select select "0"
select select "2"
select select "0.1"
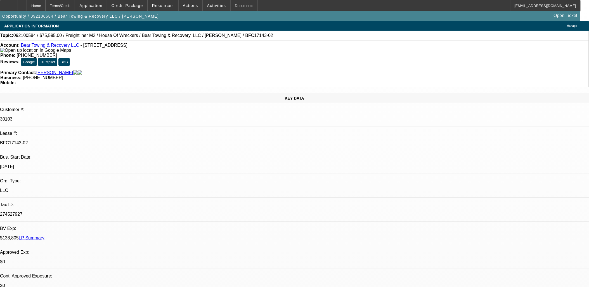
select select "0"
select select "2"
select select "0.1"
select select "2"
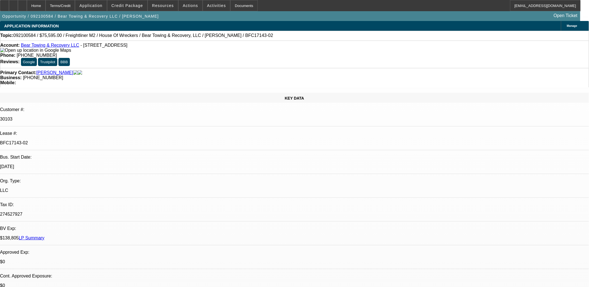
select select "0.1"
select select "1"
select select "2"
select select "4"
select select "1"
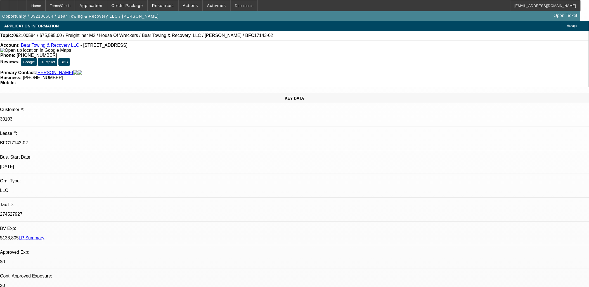
select select "2"
select select "4"
select select "1"
select select "2"
select select "4"
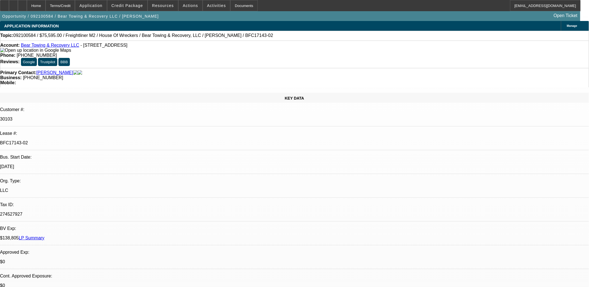
select select "1"
select select "2"
select select "4"
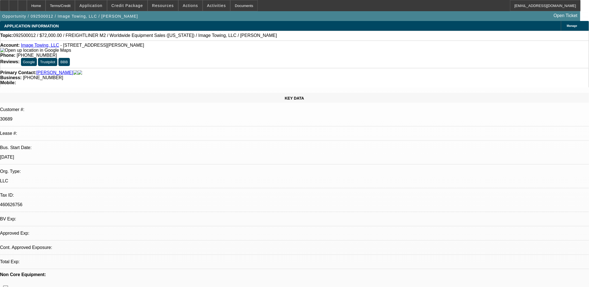
select select "0"
select select "2"
select select "0"
select select "6"
